Goal: Information Seeking & Learning: Compare options

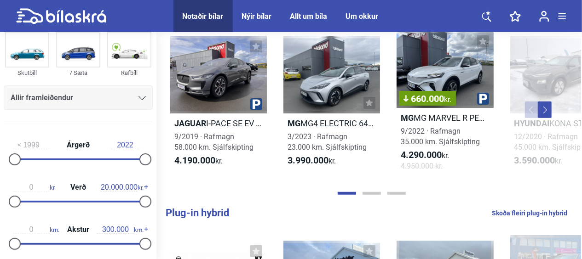
scroll to position [92, 0]
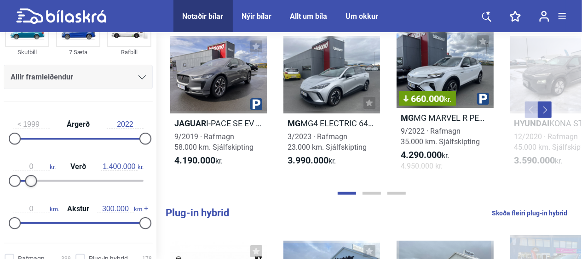
type input "1.300.000"
drag, startPoint x: 140, startPoint y: 179, endPoint x: 21, endPoint y: 183, distance: 119.1
click at [21, 183] on div at bounding box center [23, 181] width 12 height 12
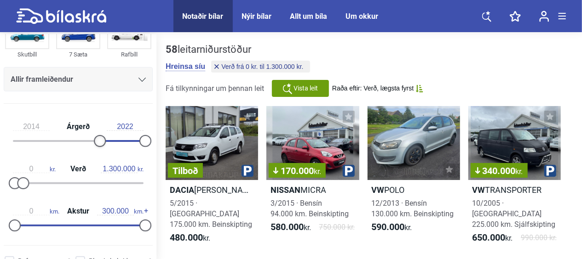
drag, startPoint x: 16, startPoint y: 140, endPoint x: 97, endPoint y: 141, distance: 81.4
click at [97, 141] on div at bounding box center [100, 141] width 12 height 12
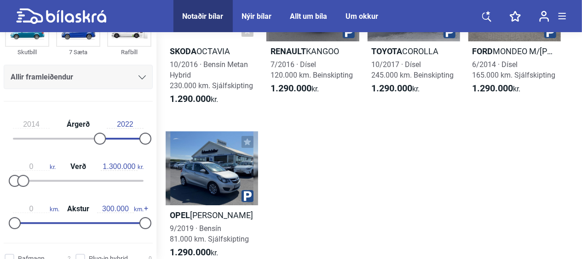
scroll to position [1563, 0]
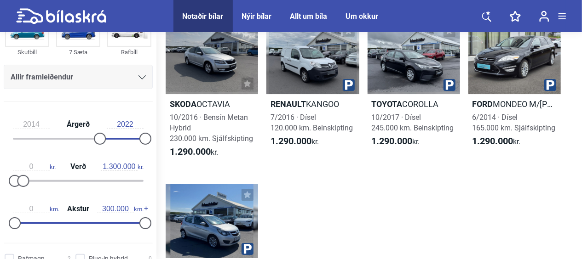
type input "1999"
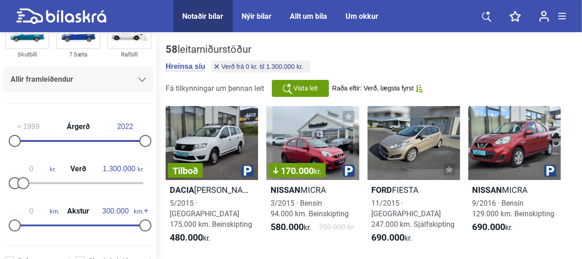
type input "20.000.000"
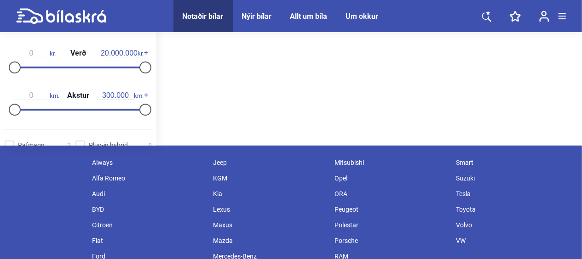
scroll to position [192, 0]
